Goal: Obtain resource: Obtain resource

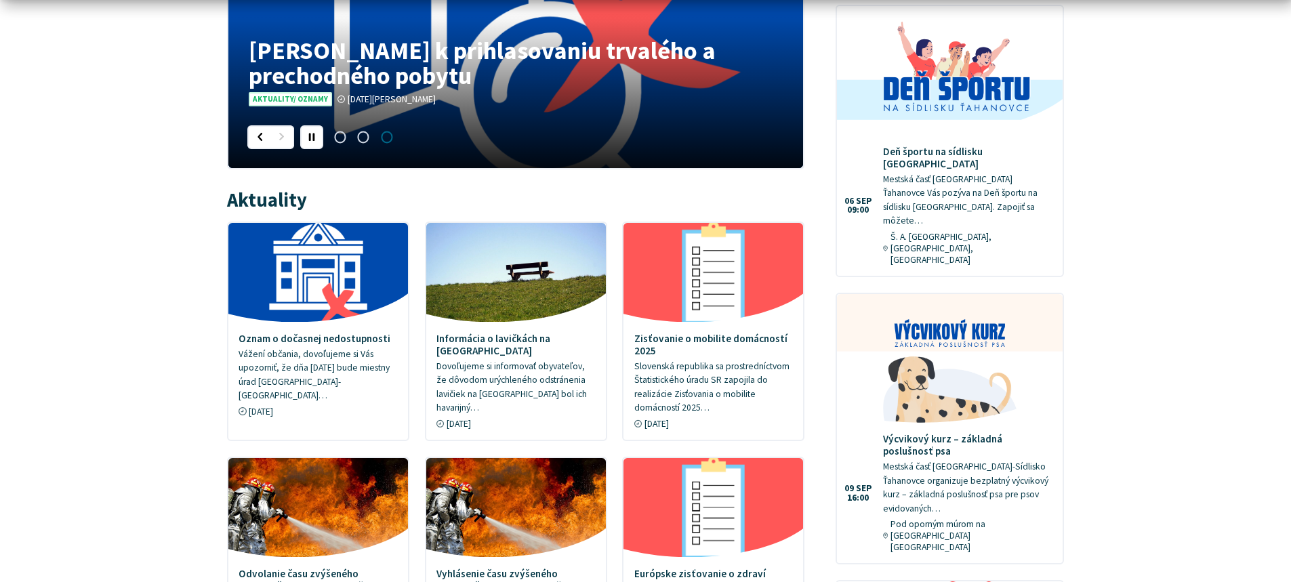
scroll to position [542, 0]
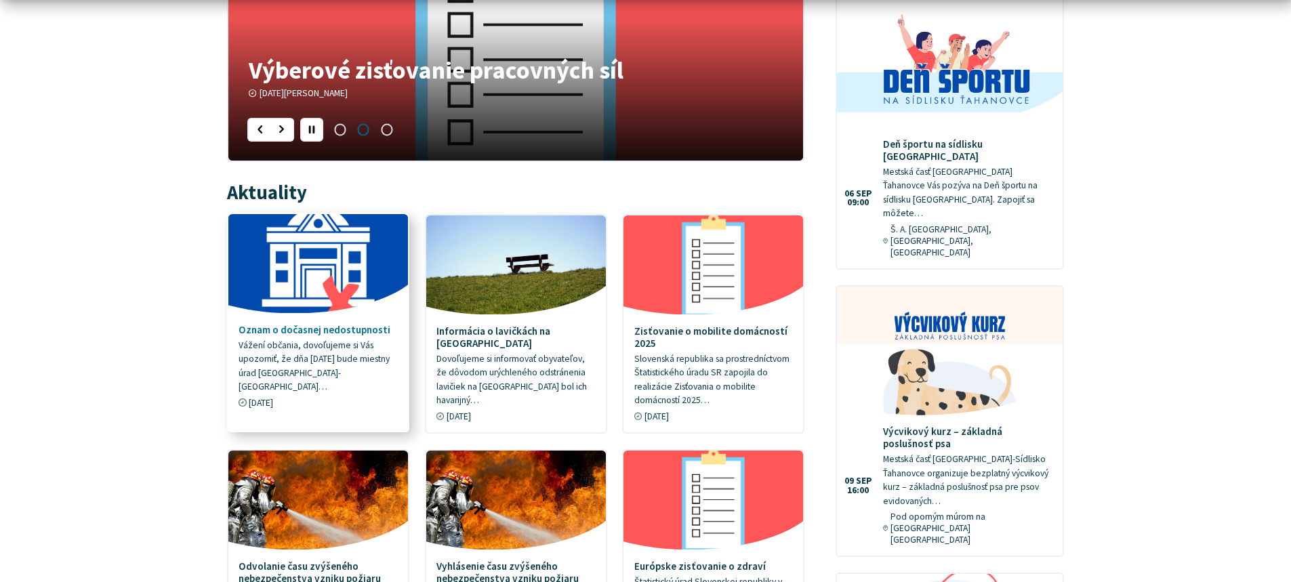
click at [328, 358] on p "Vážení občania, dovoľujeme si Vás upozorniť, že dňa 22. 8. 2025 bude miestny úr…" at bounding box center [318, 367] width 159 height 56
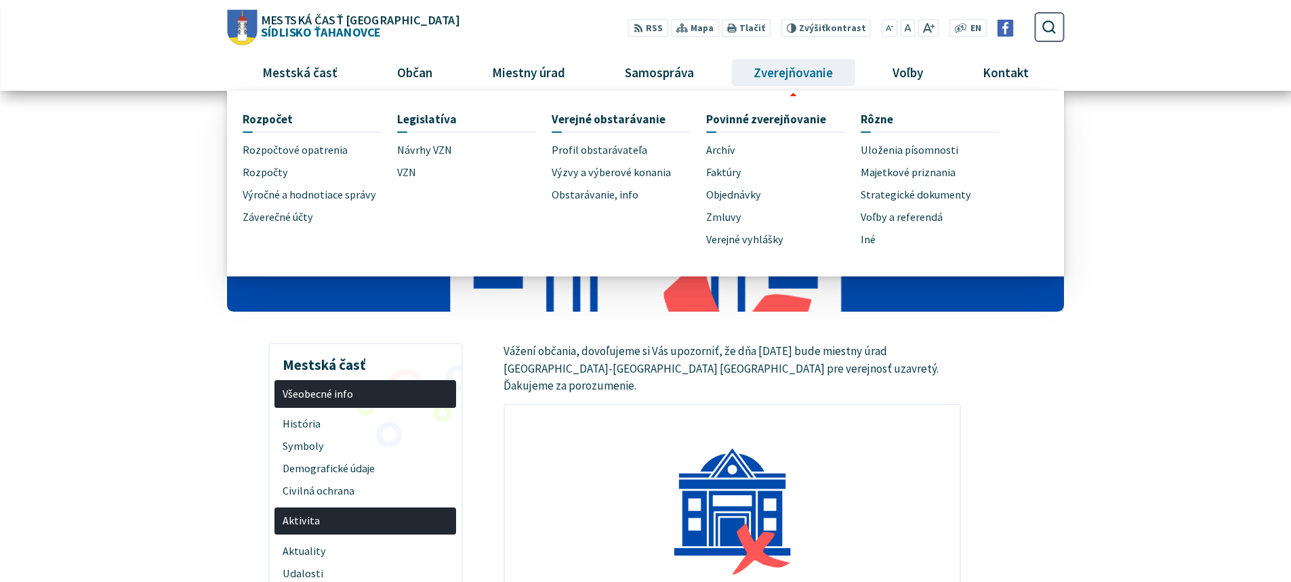
click at [828, 75] on span "Zverejňovanie" at bounding box center [793, 72] width 89 height 37
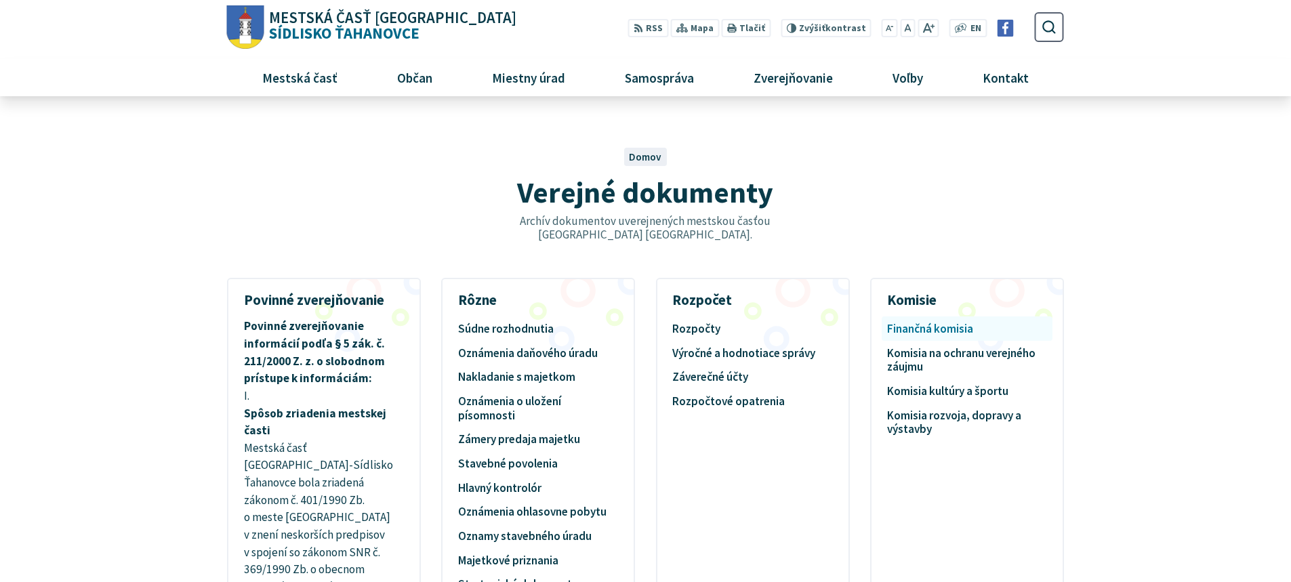
click at [937, 331] on link "Finančná komisia" at bounding box center [967, 329] width 160 height 22
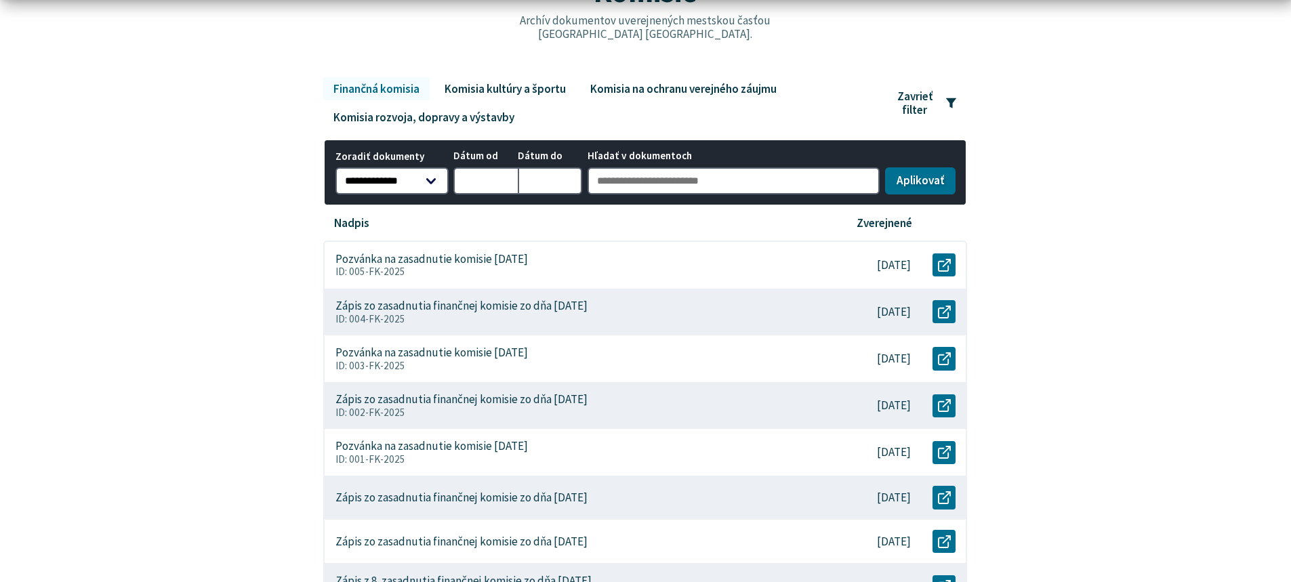
scroll to position [203, 0]
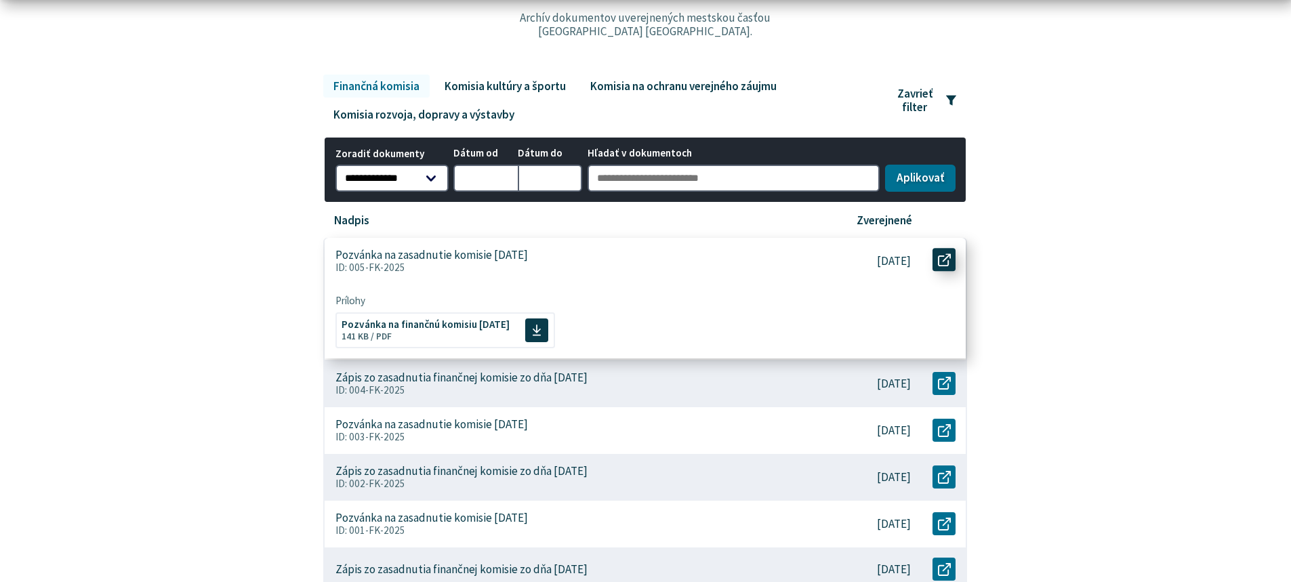
click at [946, 257] on icon at bounding box center [944, 260] width 13 height 13
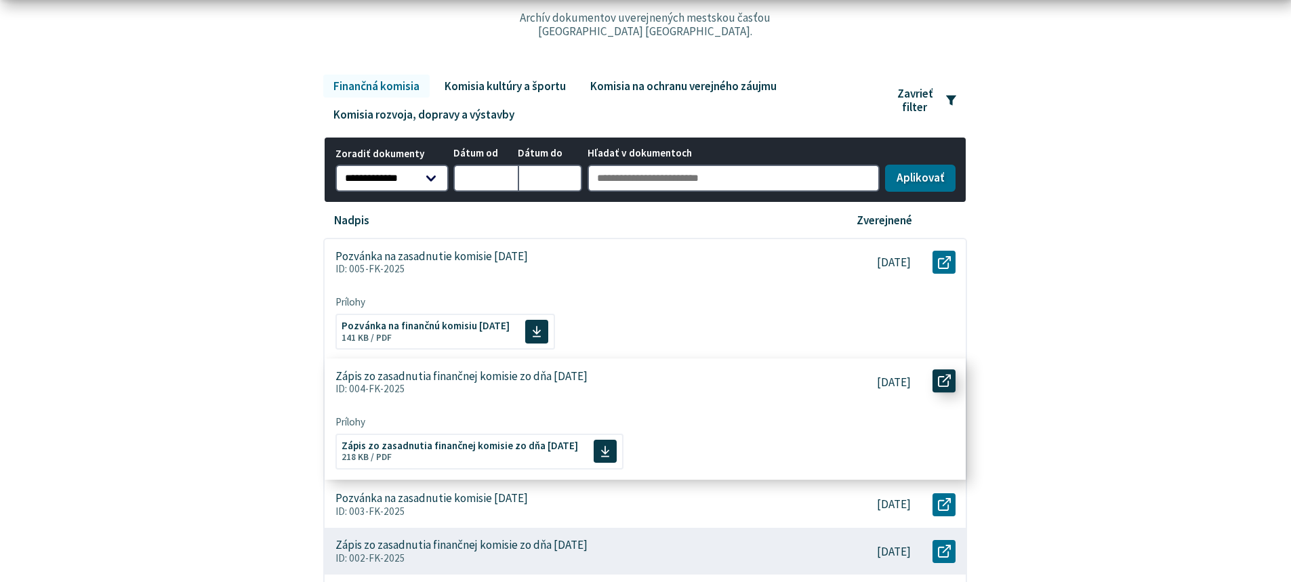
click at [940, 381] on icon at bounding box center [944, 381] width 13 height 13
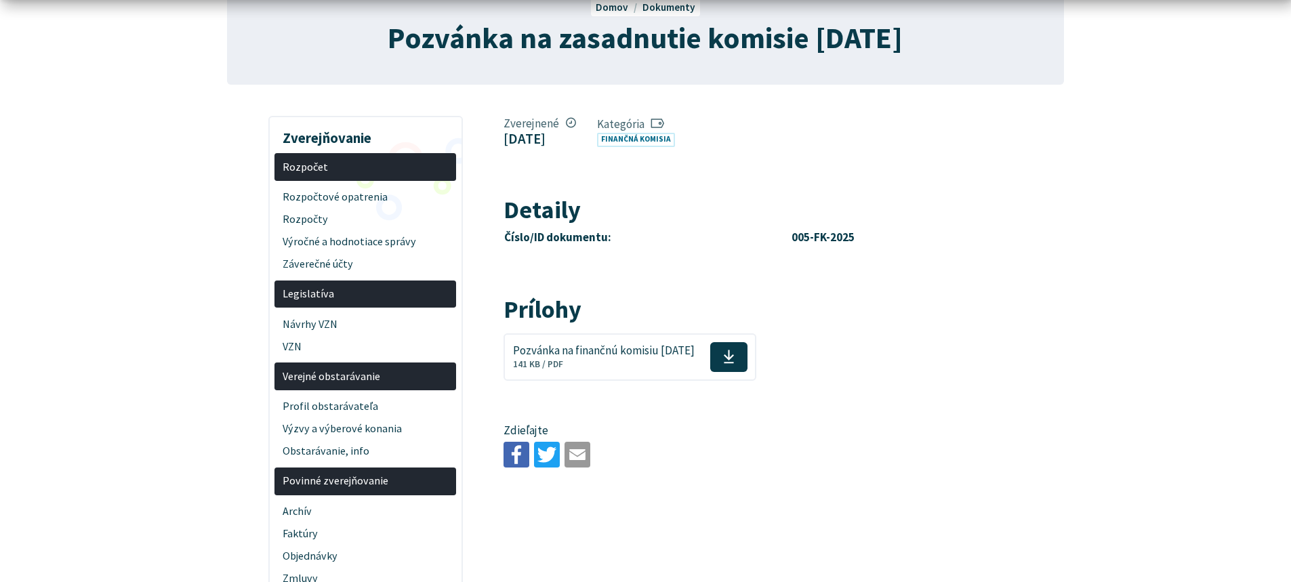
scroll to position [203, 0]
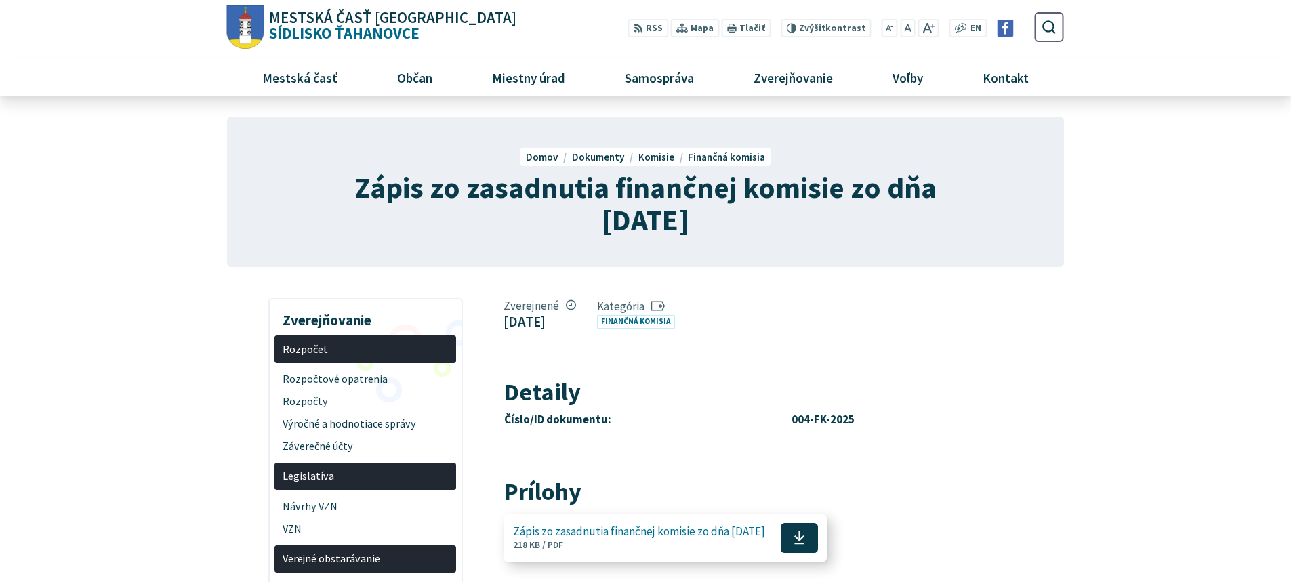
click at [805, 540] on use at bounding box center [799, 538] width 10 height 14
